Goal: Find specific page/section: Find specific page/section

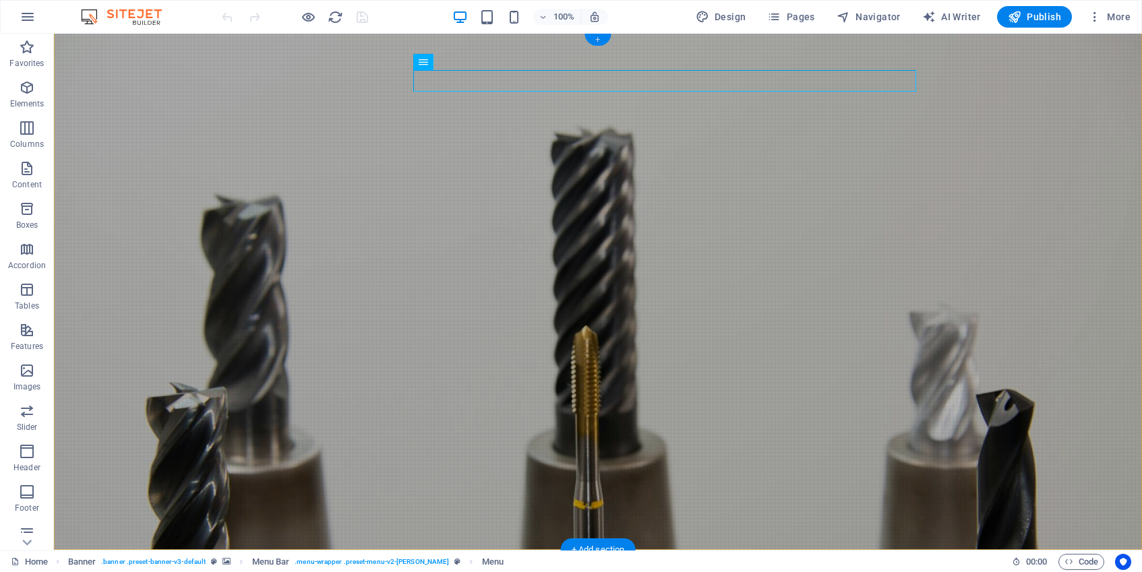
scroll to position [2, 0]
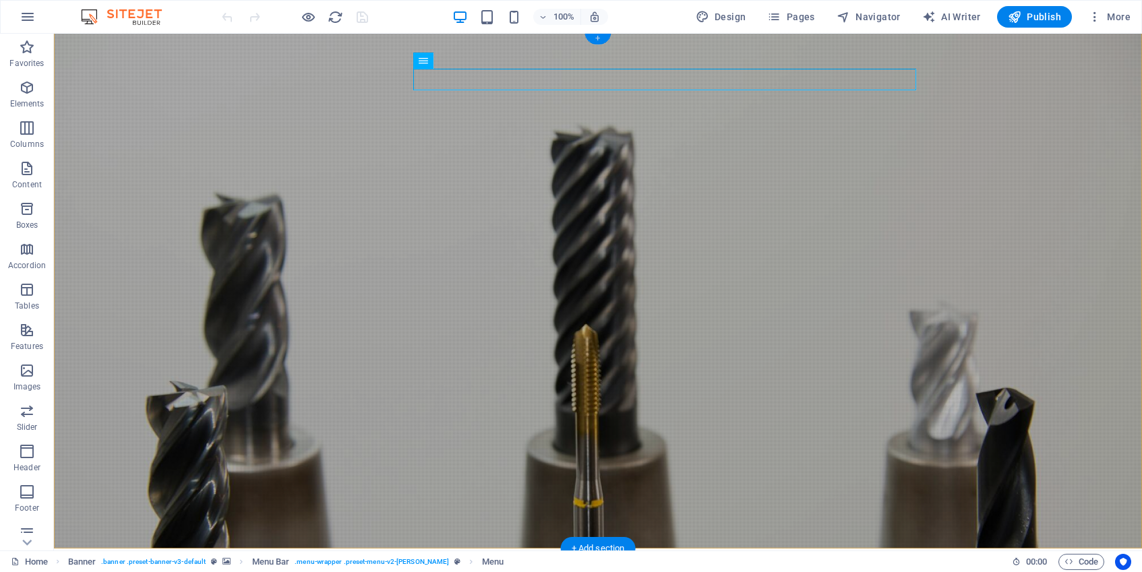
click at [600, 40] on div "+" at bounding box center [597, 38] width 26 height 12
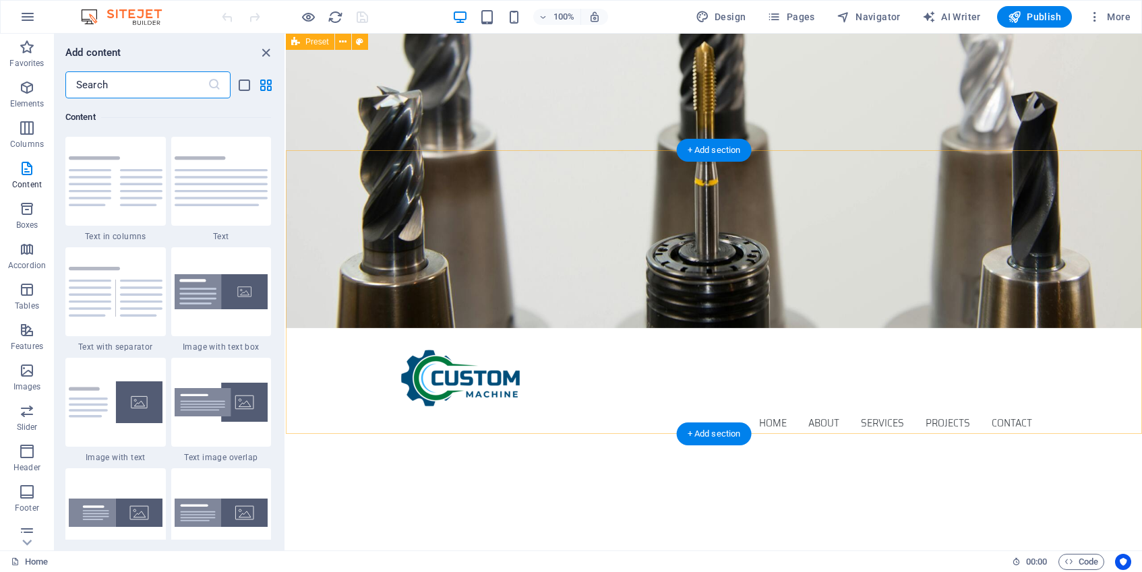
scroll to position [0, 0]
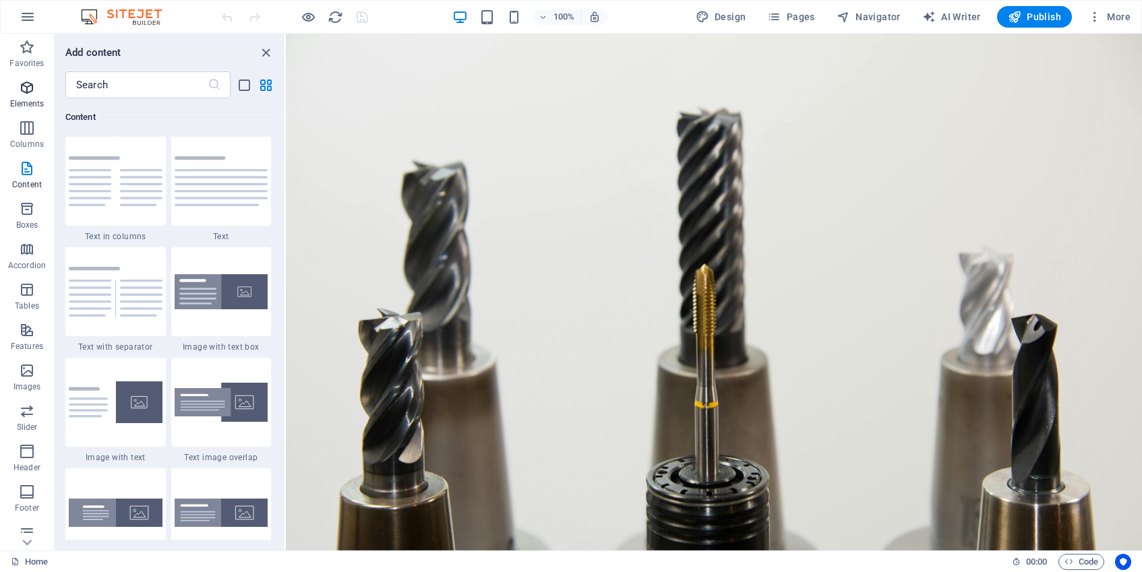
click at [34, 84] on icon "button" at bounding box center [27, 88] width 16 height 16
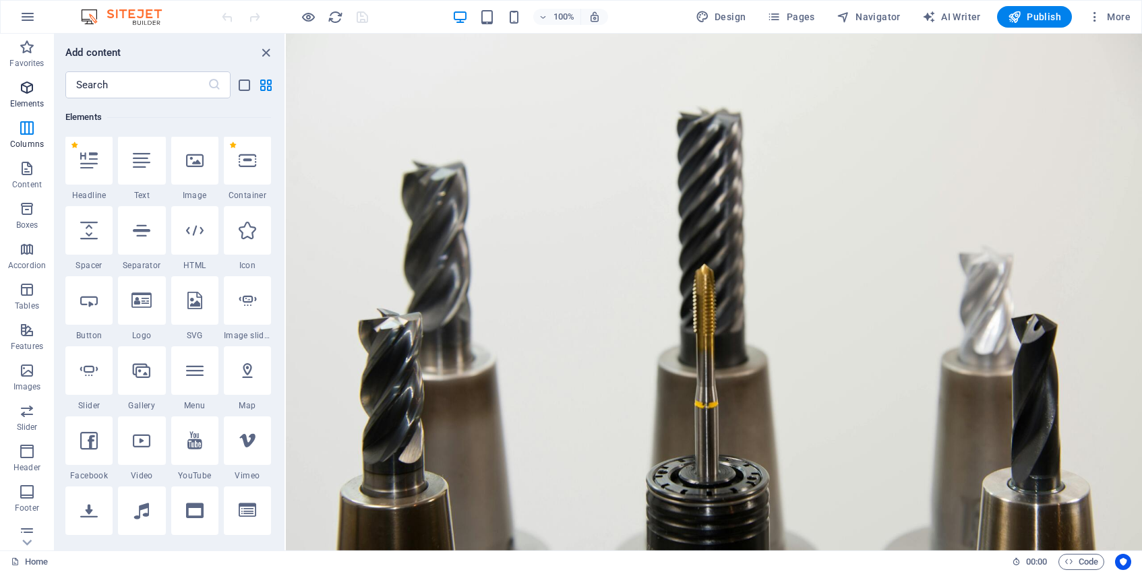
scroll to position [144, 0]
click at [195, 158] on icon at bounding box center [195, 161] width 18 height 18
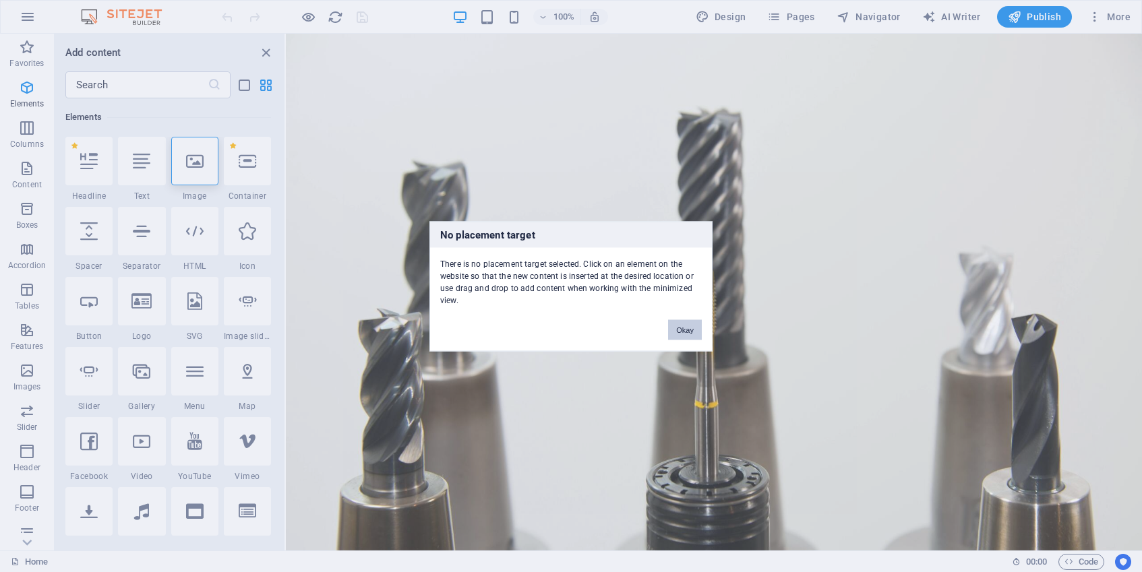
click at [686, 326] on button "Okay" at bounding box center [685, 329] width 34 height 20
